Goal: Task Accomplishment & Management: Manage account settings

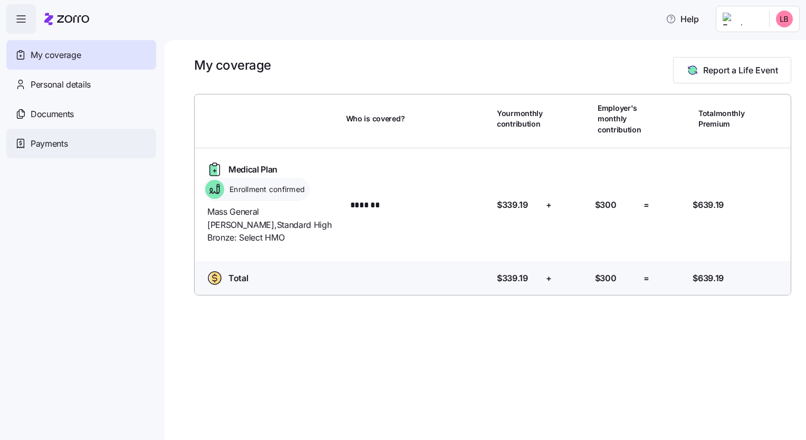
click at [53, 137] on span "Payments" at bounding box center [49, 143] width 37 height 13
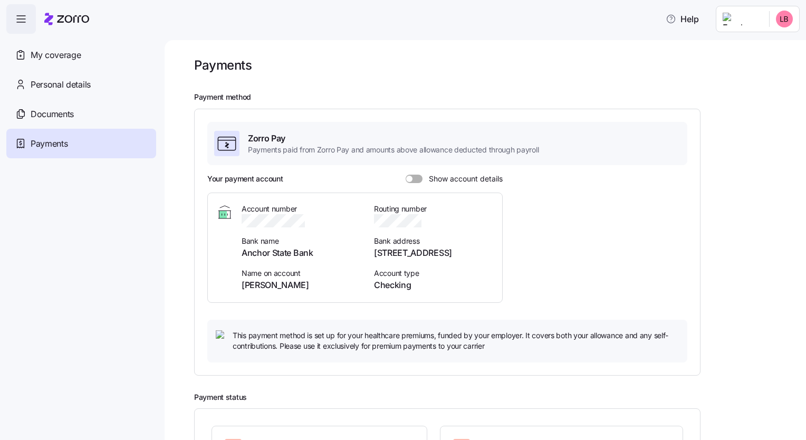
click at [418, 178] on span at bounding box center [418, 179] width 11 height 8
click at [406, 175] on input "Show account details" at bounding box center [406, 175] width 0 height 0
click at [40, 81] on span "Personal details" at bounding box center [61, 84] width 60 height 13
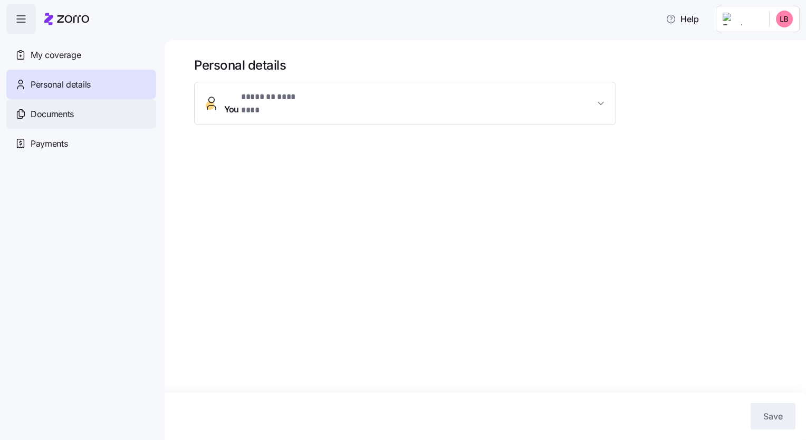
click at [69, 115] on span "Documents" at bounding box center [52, 114] width 43 height 13
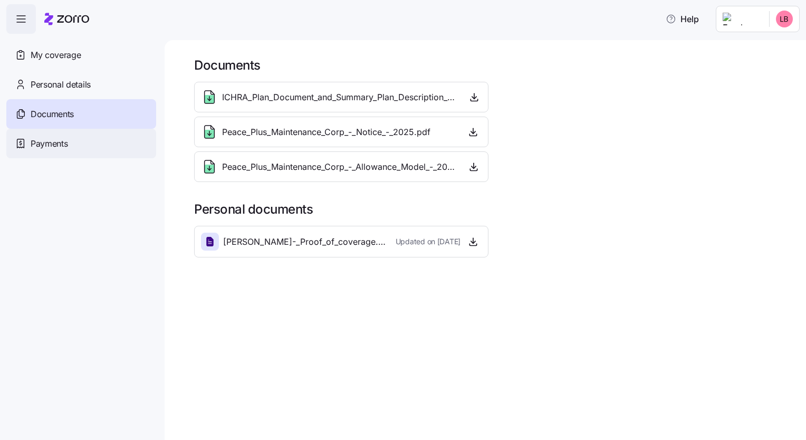
click at [52, 144] on span "Payments" at bounding box center [49, 143] width 37 height 13
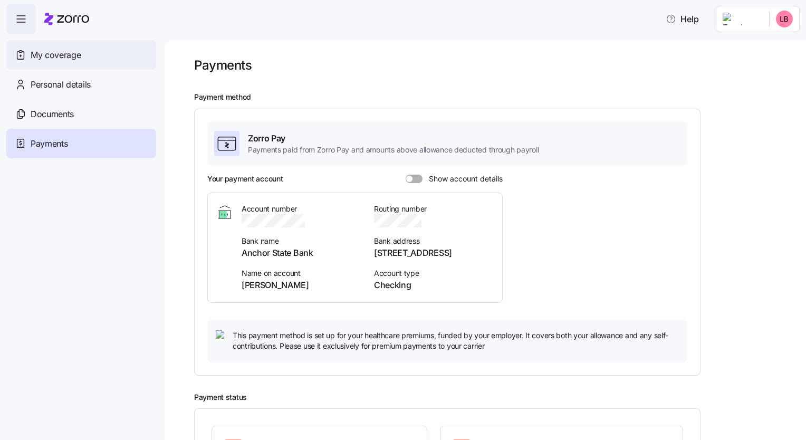
click at [60, 52] on span "My coverage" at bounding box center [56, 55] width 50 height 13
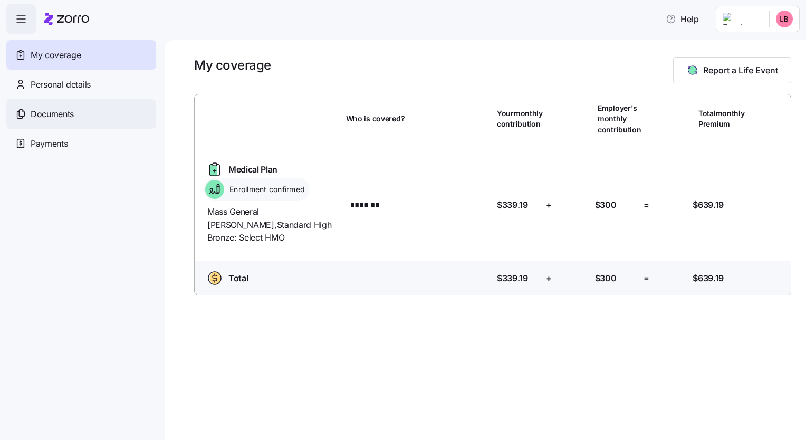
click at [50, 111] on span "Documents" at bounding box center [52, 114] width 43 height 13
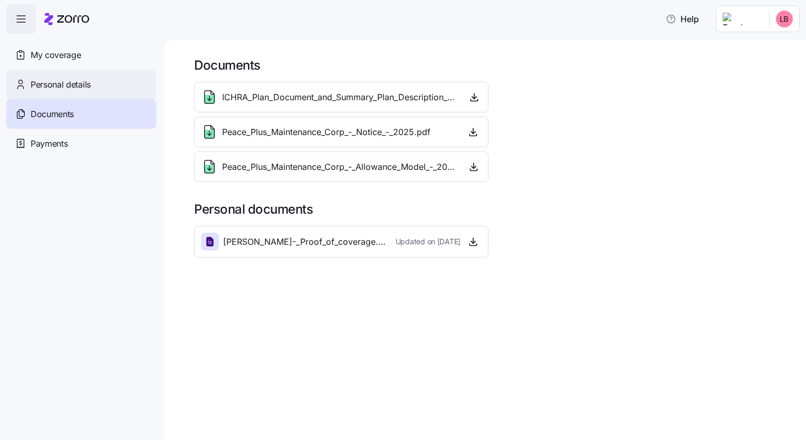
click at [59, 85] on span "Personal details" at bounding box center [61, 84] width 60 height 13
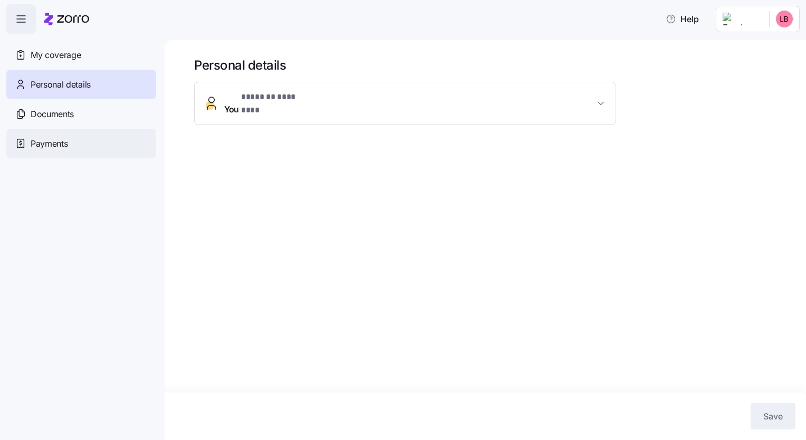
click at [55, 144] on span "Payments" at bounding box center [49, 143] width 37 height 13
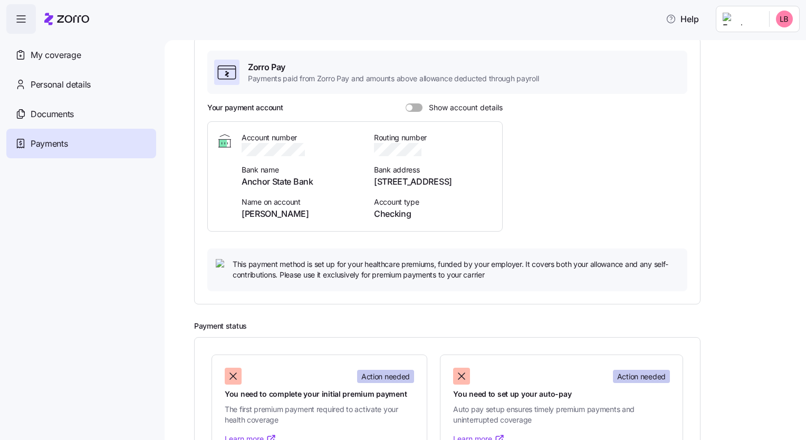
scroll to position [144, 0]
